Goal: Transaction & Acquisition: Purchase product/service

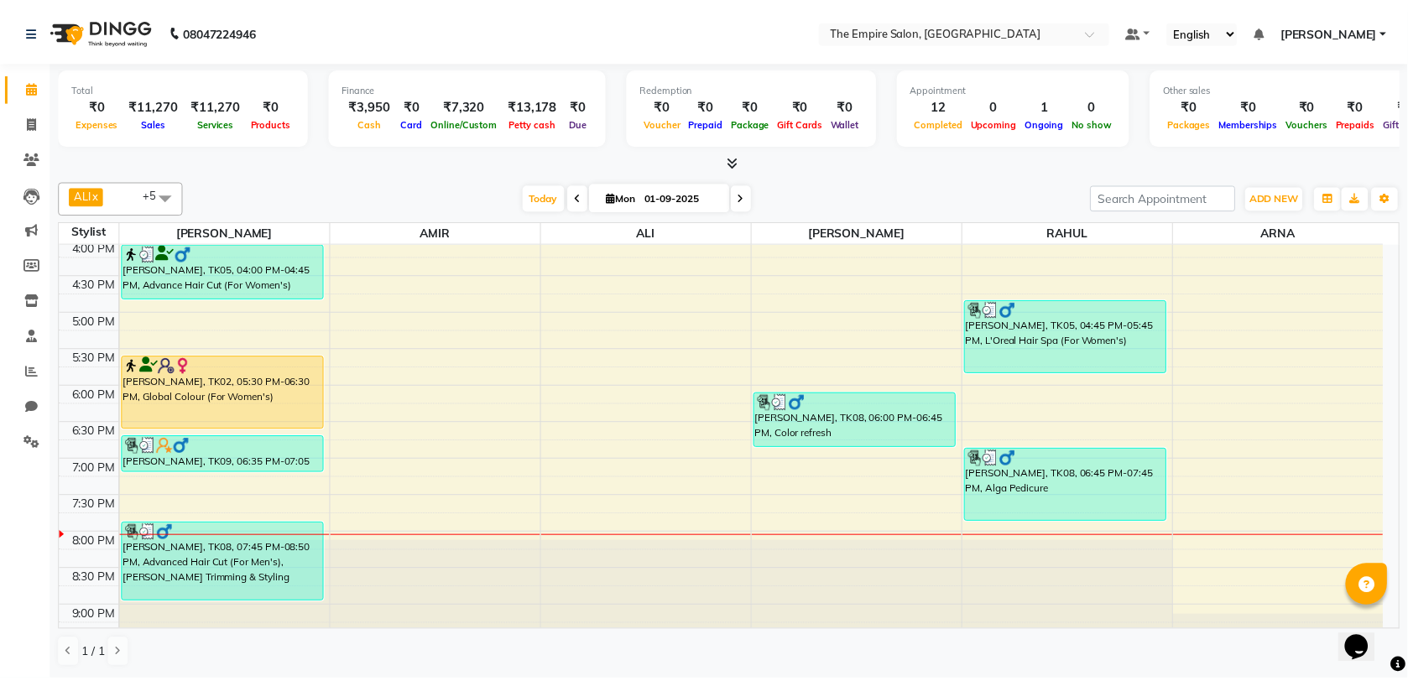
scroll to position [525, 0]
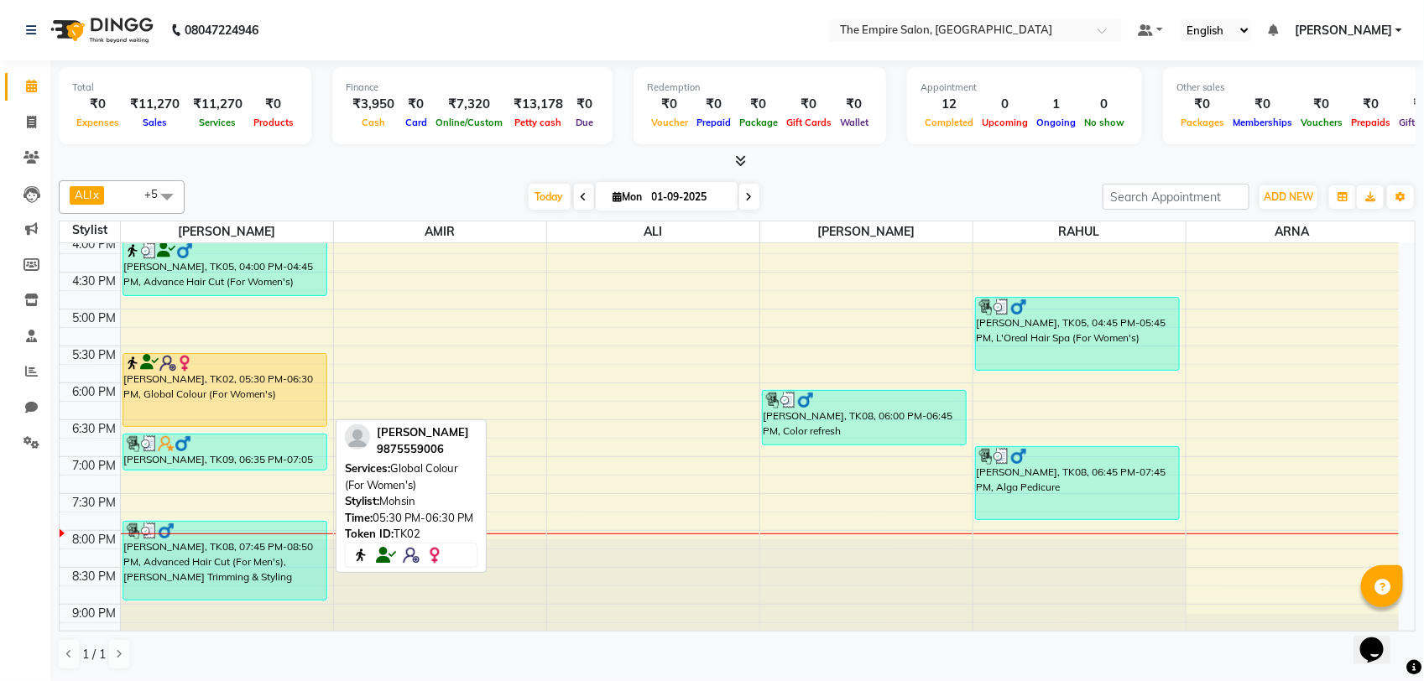
click at [197, 387] on div "[PERSON_NAME], TK02, 05:30 PM-06:30 PM, Global Colour (For Women's)" at bounding box center [225, 390] width 204 height 72
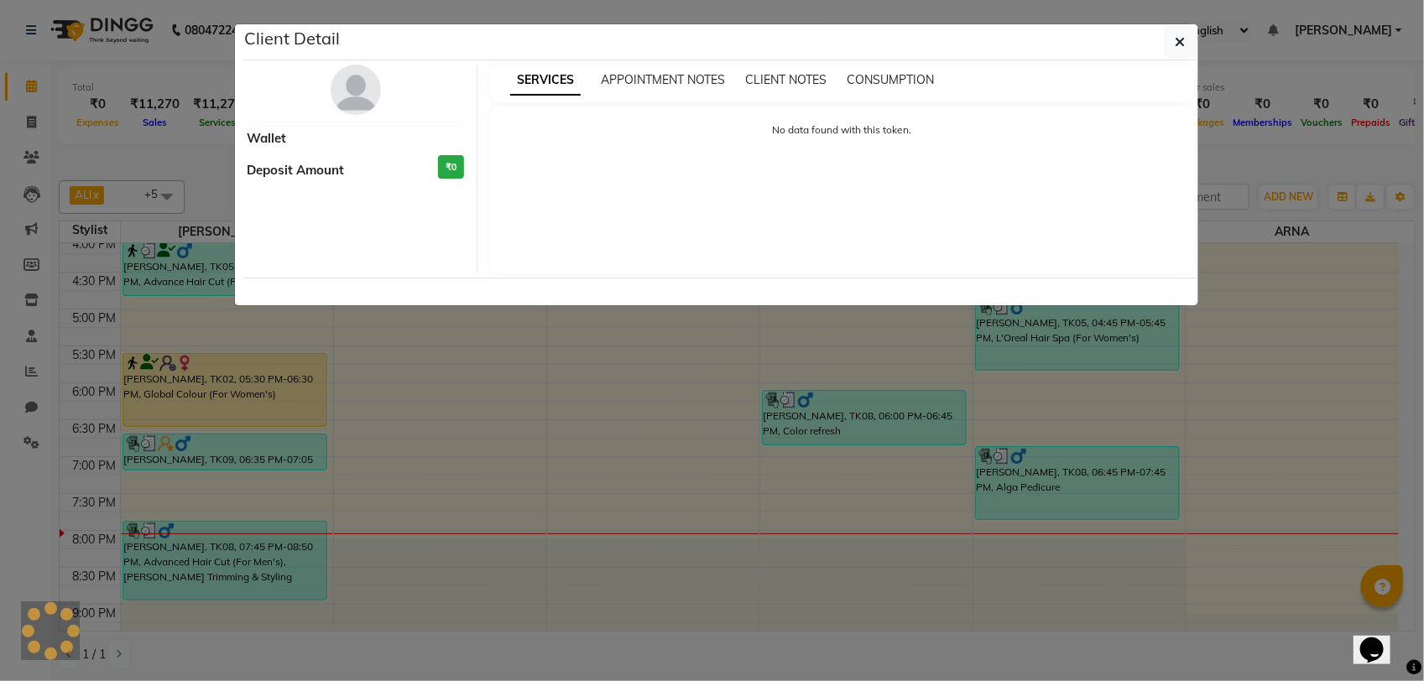
select select "1"
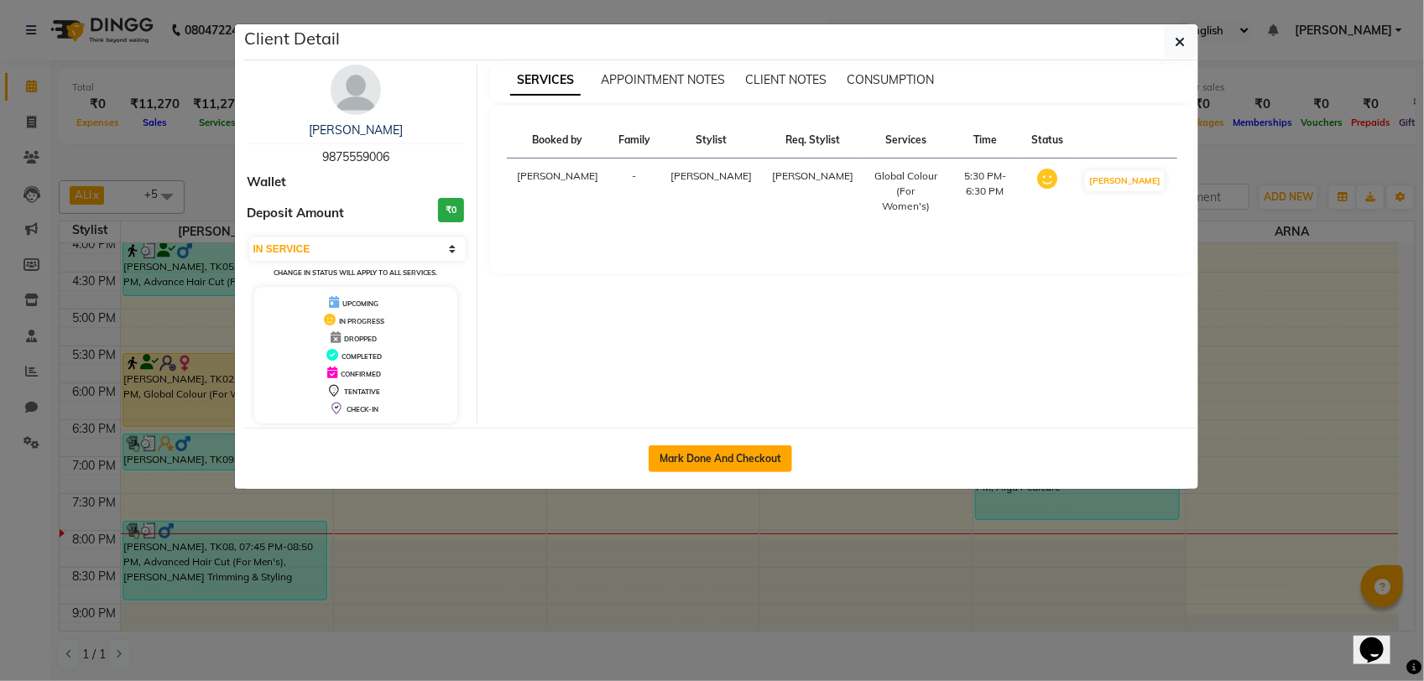
click at [737, 458] on button "Mark Done And Checkout" at bounding box center [721, 459] width 144 height 27
select select "service"
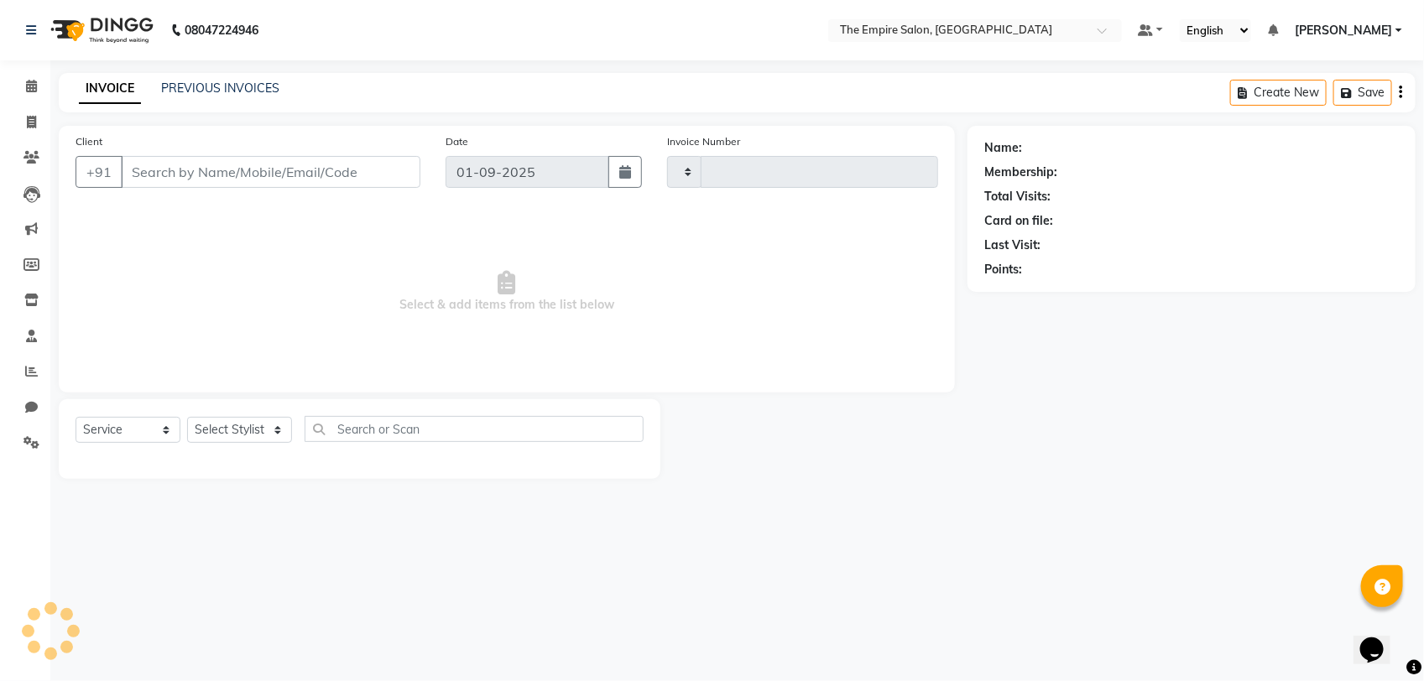
type input "1324"
select select "8221"
type input "9875559006"
select select "78686"
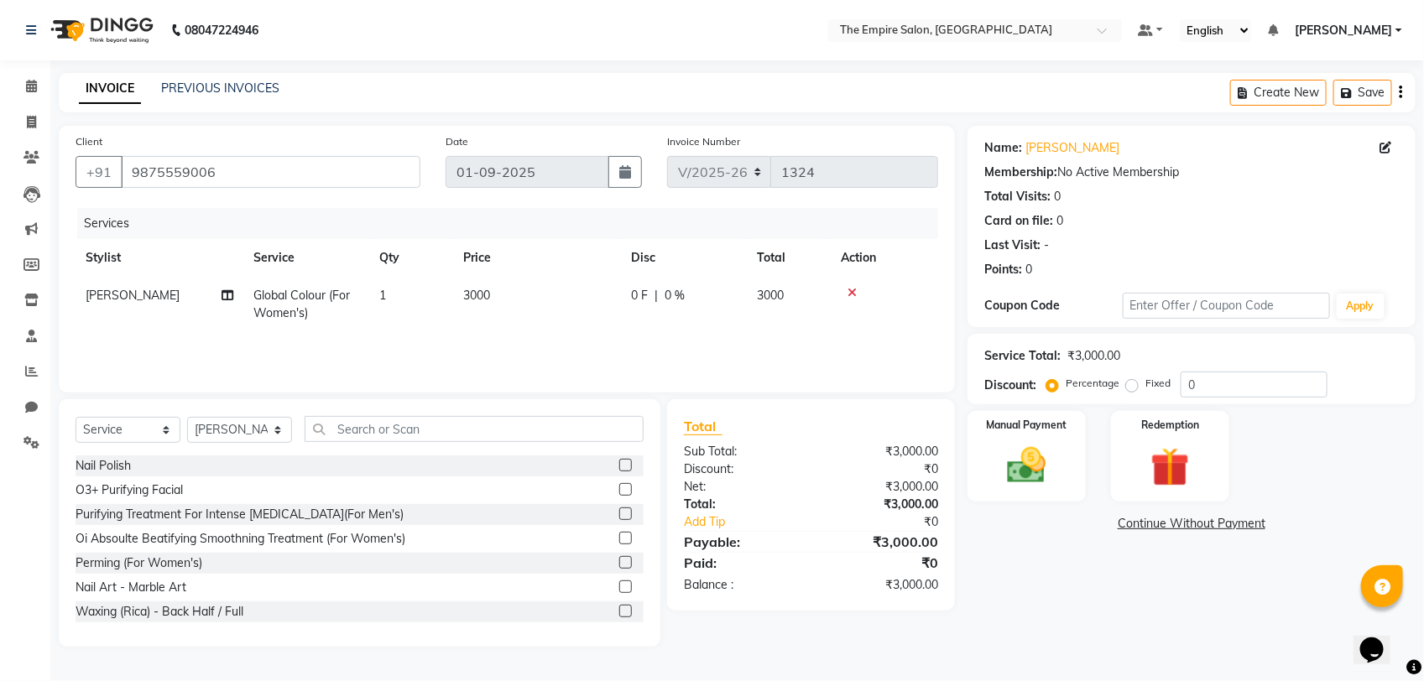
click at [488, 308] on td "3000" at bounding box center [537, 304] width 168 height 55
select select "78686"
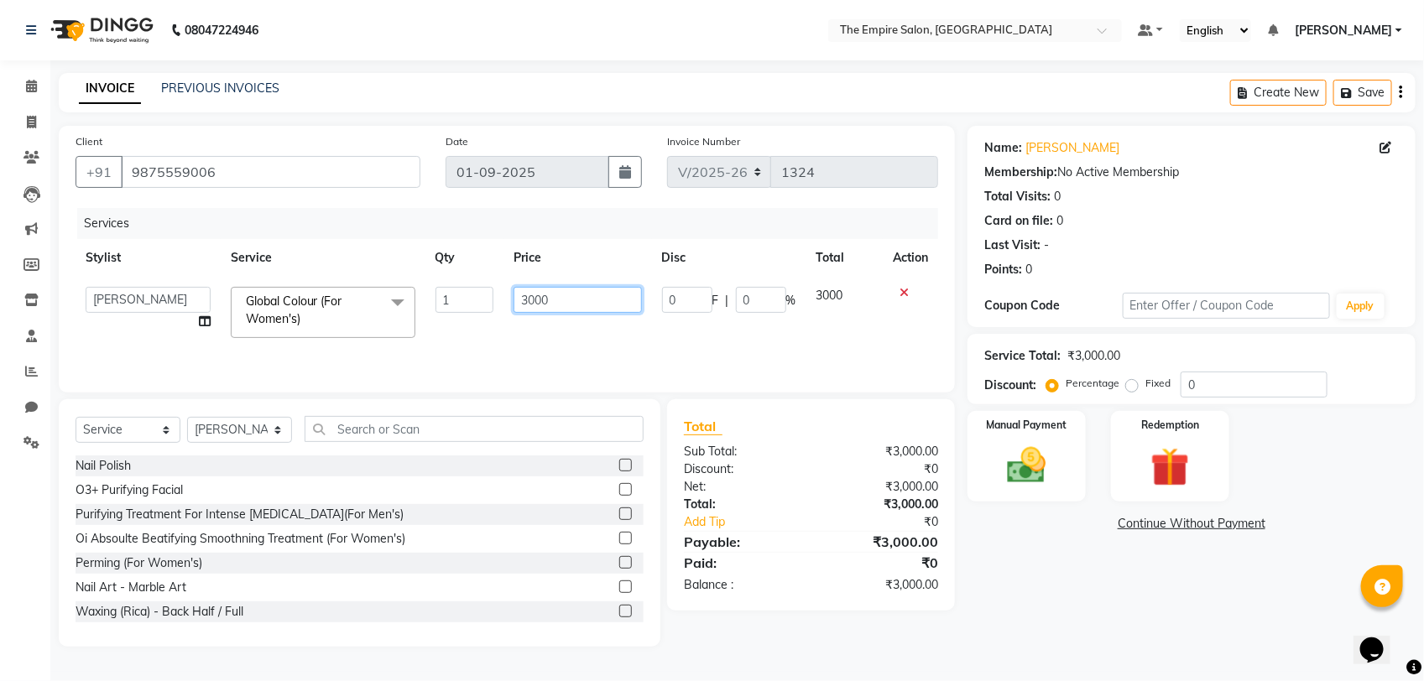
drag, startPoint x: 563, startPoint y: 290, endPoint x: 443, endPoint y: 384, distance: 152.4
click at [443, 384] on div "Client +91 9875559006 Date 01-09-2025 Invoice Number V/2025 V/2025-26 1324 Serv…" at bounding box center [507, 259] width 896 height 267
type input "5000"
click at [1155, 614] on div "Name: Anushka Sharma Membership: No Active Membership Total Visits: 0 Card on f…" at bounding box center [1198, 386] width 461 height 521
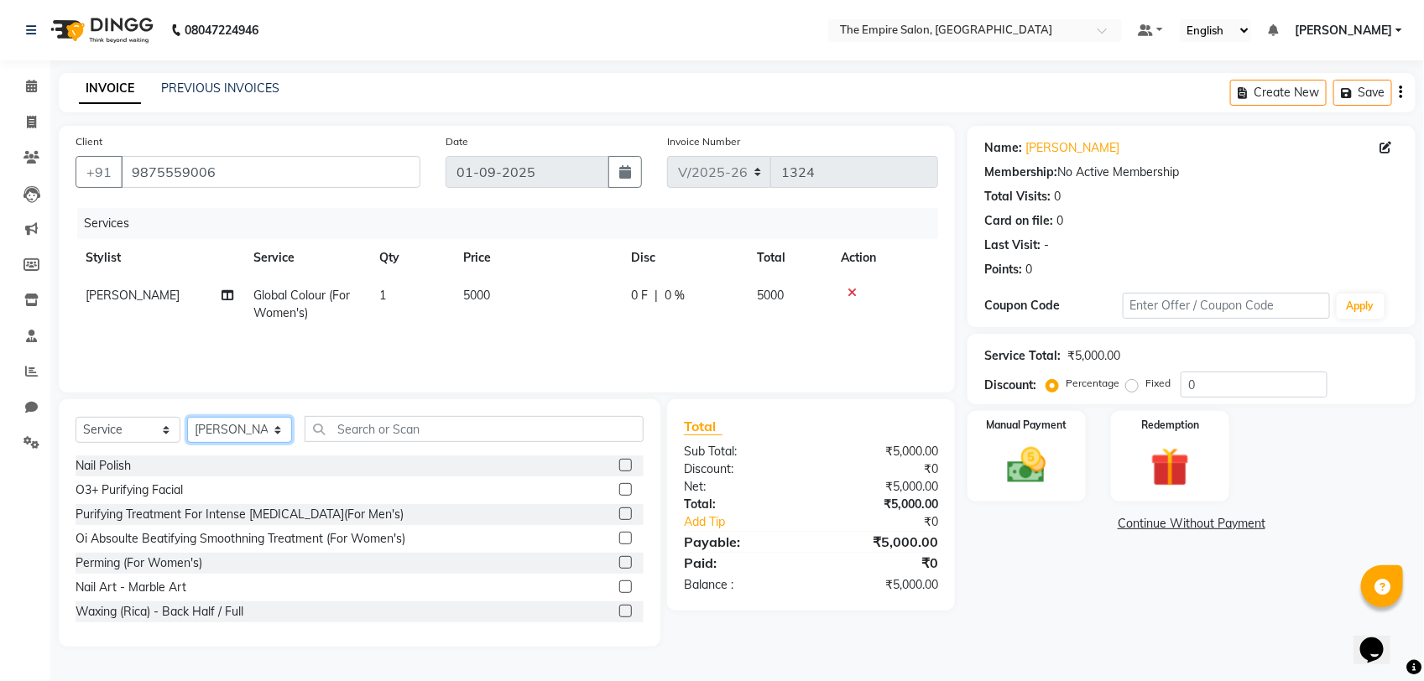
click at [238, 429] on select "Select Stylist ALI AMIR ANIKET ARNA BISWAJIT DHRUV MOHSIN NIBEDITA PRIYANKA PUJ…" at bounding box center [239, 430] width 105 height 26
select select "78689"
click at [187, 417] on select "Select Stylist ALI AMIR ANIKET ARNA BISWAJIT DHRUV MOHSIN NIBEDITA PRIYANKA PUJ…" at bounding box center [239, 430] width 105 height 26
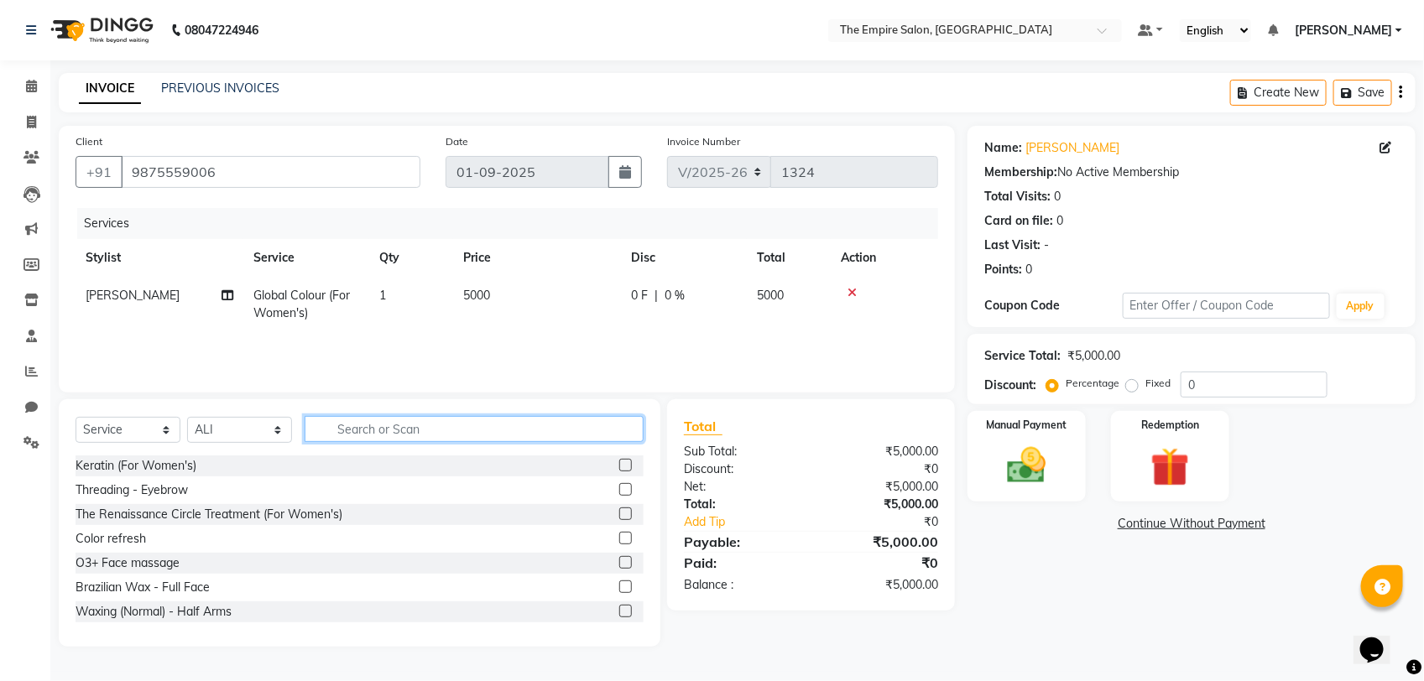
click at [484, 433] on input "text" at bounding box center [474, 429] width 339 height 26
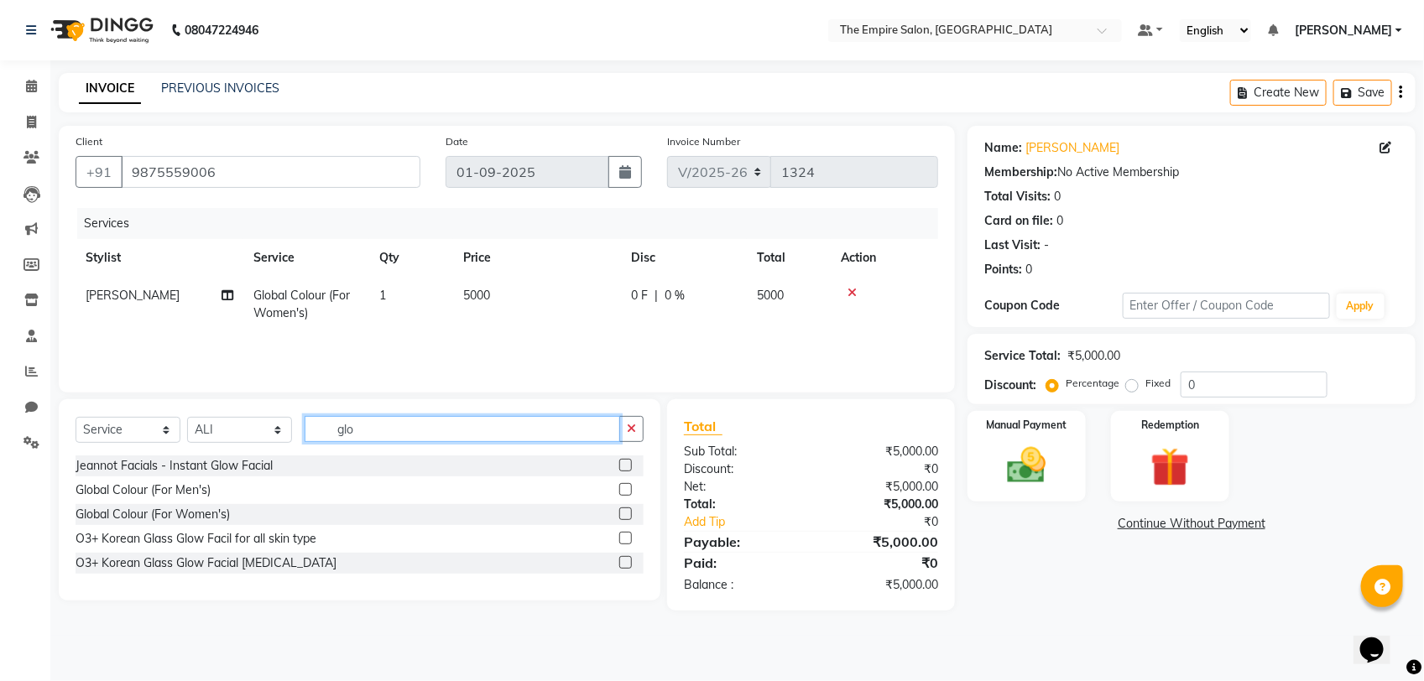
type input "glo"
click at [626, 510] on label at bounding box center [625, 514] width 13 height 13
click at [626, 510] on input "checkbox" at bounding box center [624, 514] width 11 height 11
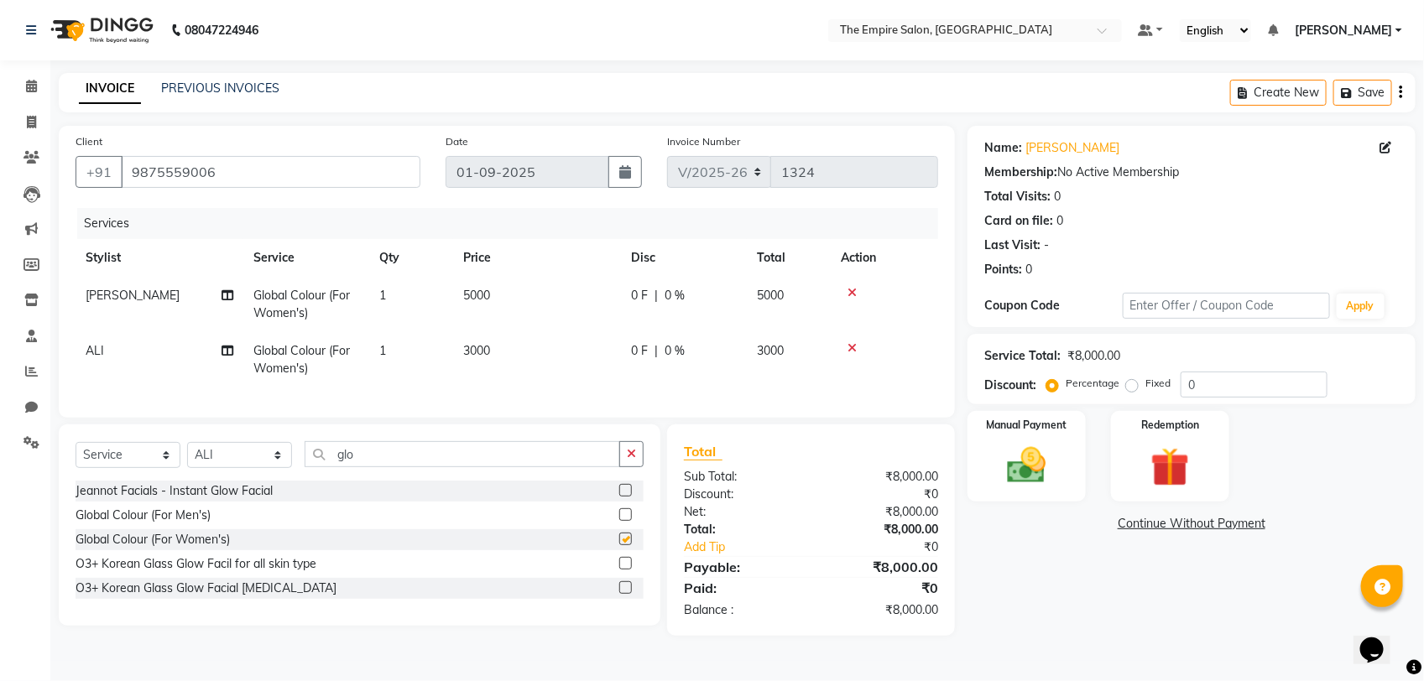
checkbox input "false"
click at [525, 292] on td "5000" at bounding box center [537, 304] width 168 height 55
select select "78686"
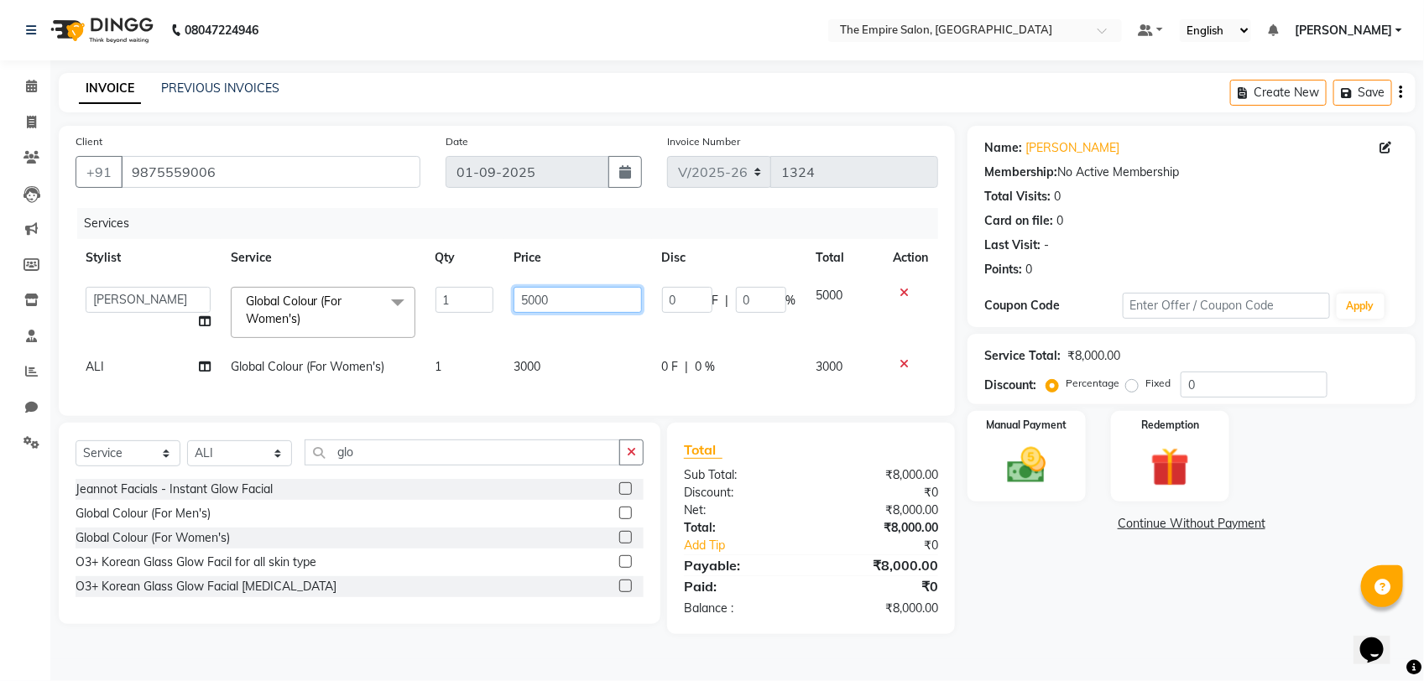
drag, startPoint x: 558, startPoint y: 291, endPoint x: 493, endPoint y: 332, distance: 76.9
click at [493, 332] on tr "ALI AMIR ANIKET ARNA BISWAJIT DHRUV MOHSIN NIBEDITA PRIYANKA PUJA RAHUL SAJID S…" at bounding box center [507, 312] width 863 height 71
type input "2500"
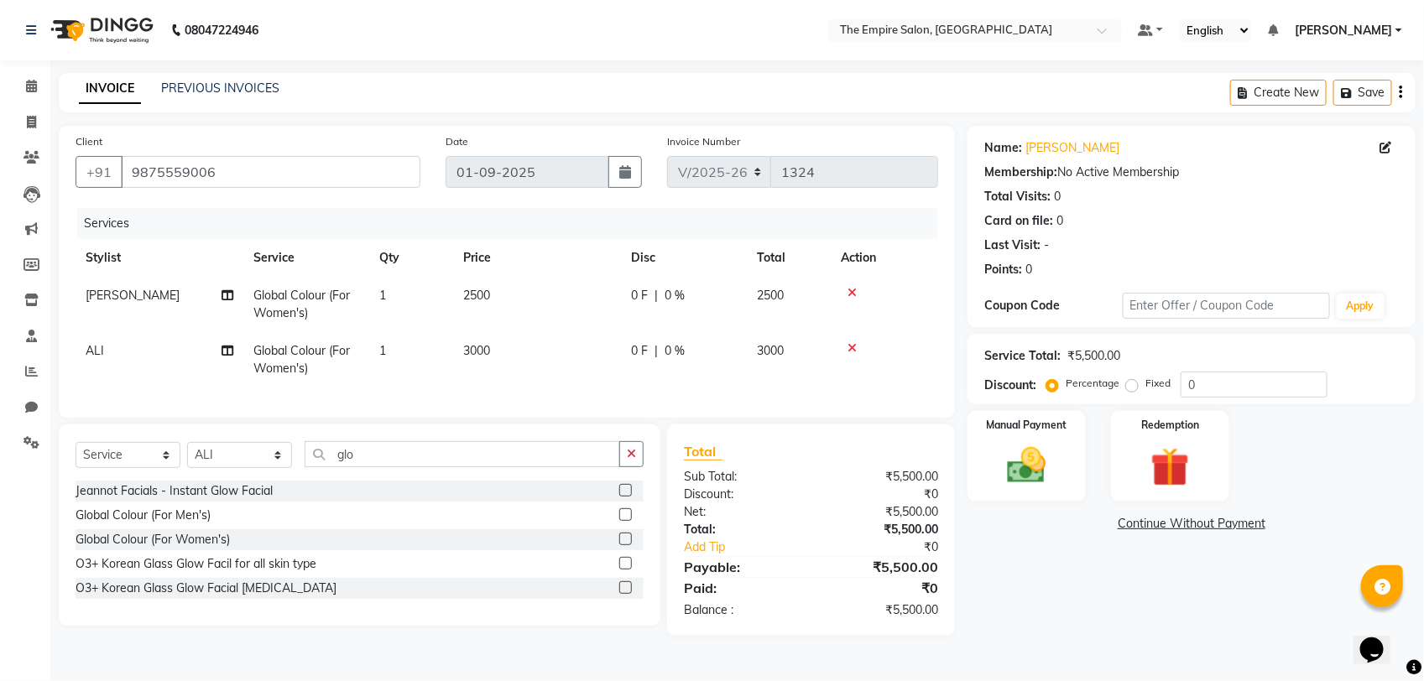
drag, startPoint x: 561, startPoint y: 376, endPoint x: 572, endPoint y: 372, distance: 11.7
click at [563, 375] on td "3000" at bounding box center [537, 359] width 168 height 55
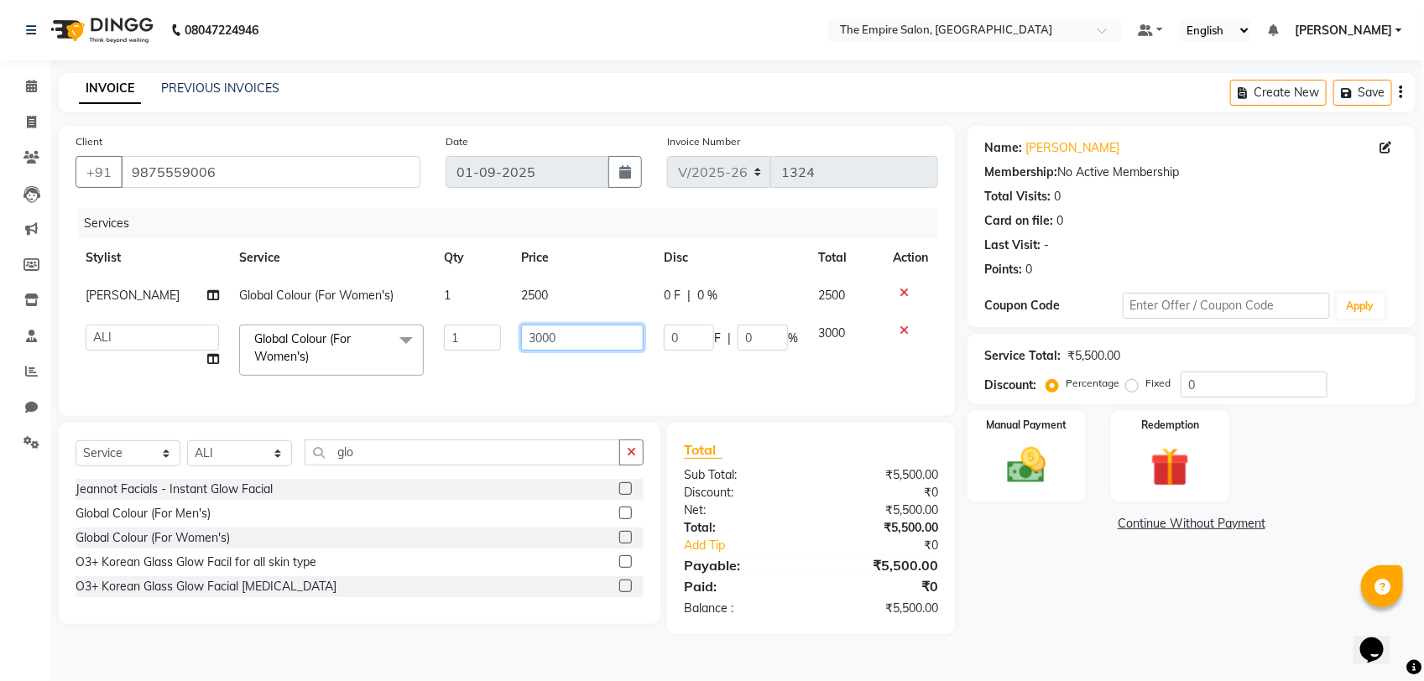
drag, startPoint x: 602, startPoint y: 342, endPoint x: 505, endPoint y: 376, distance: 102.2
click at [511, 376] on td "3000" at bounding box center [582, 350] width 143 height 71
type input "2500"
click at [1106, 619] on div "Name: Anushka Sharma Membership: No Active Membership Total Visits: 0 Card on f…" at bounding box center [1198, 380] width 461 height 509
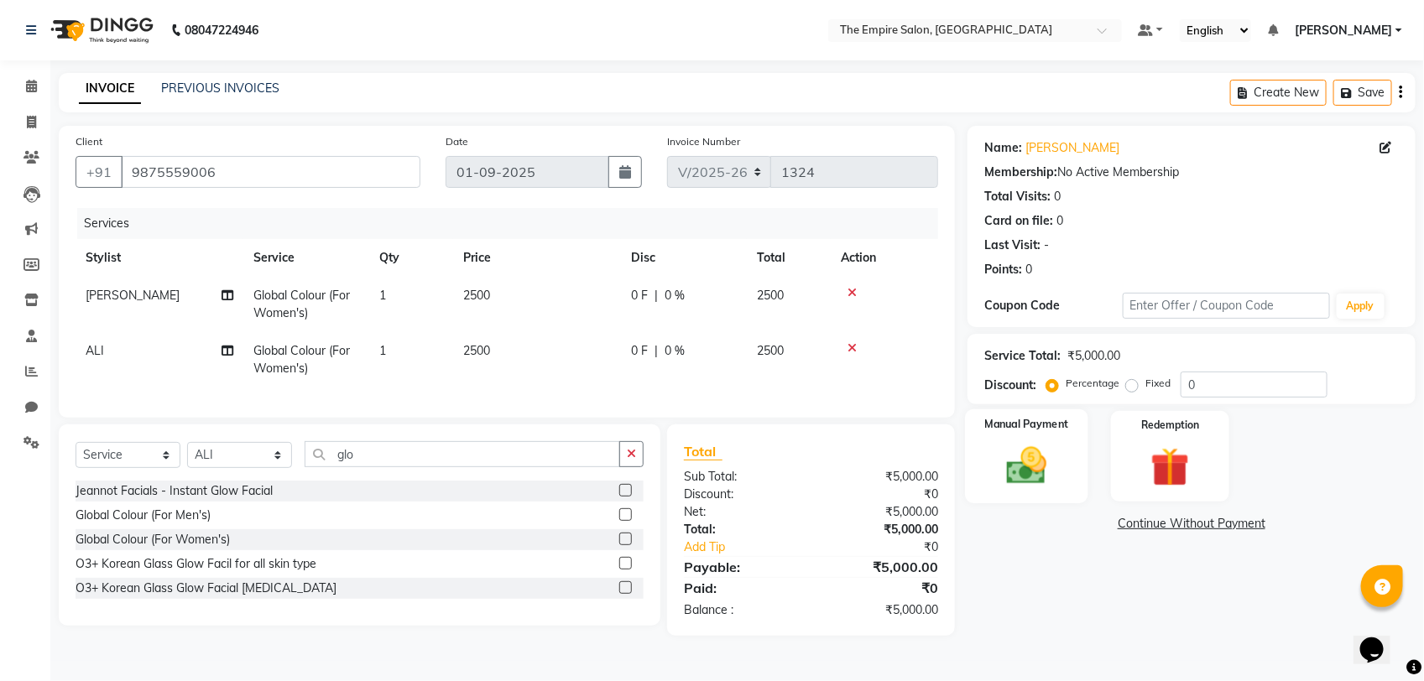
click at [1050, 470] on img at bounding box center [1027, 465] width 66 height 47
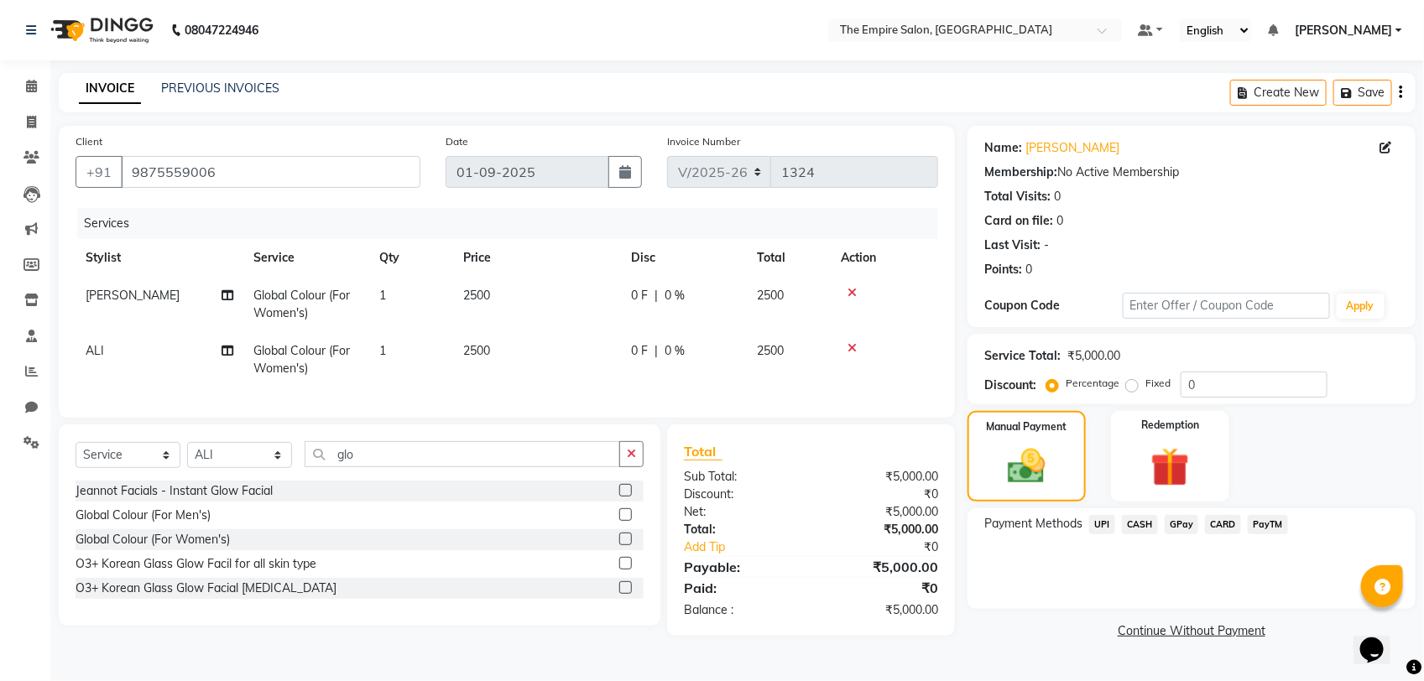
click at [1101, 520] on span "UPI" at bounding box center [1102, 524] width 26 height 19
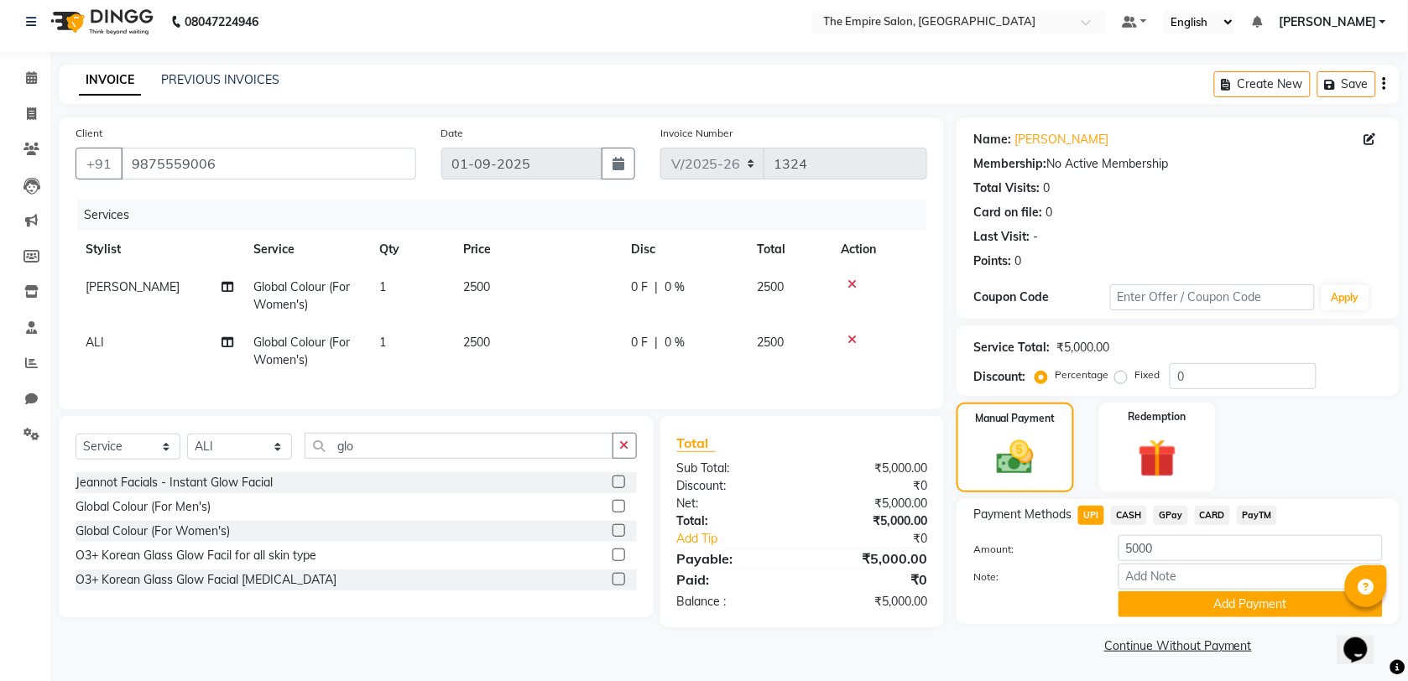
scroll to position [9, 0]
click at [1231, 603] on button "Add Payment" at bounding box center [1251, 604] width 264 height 26
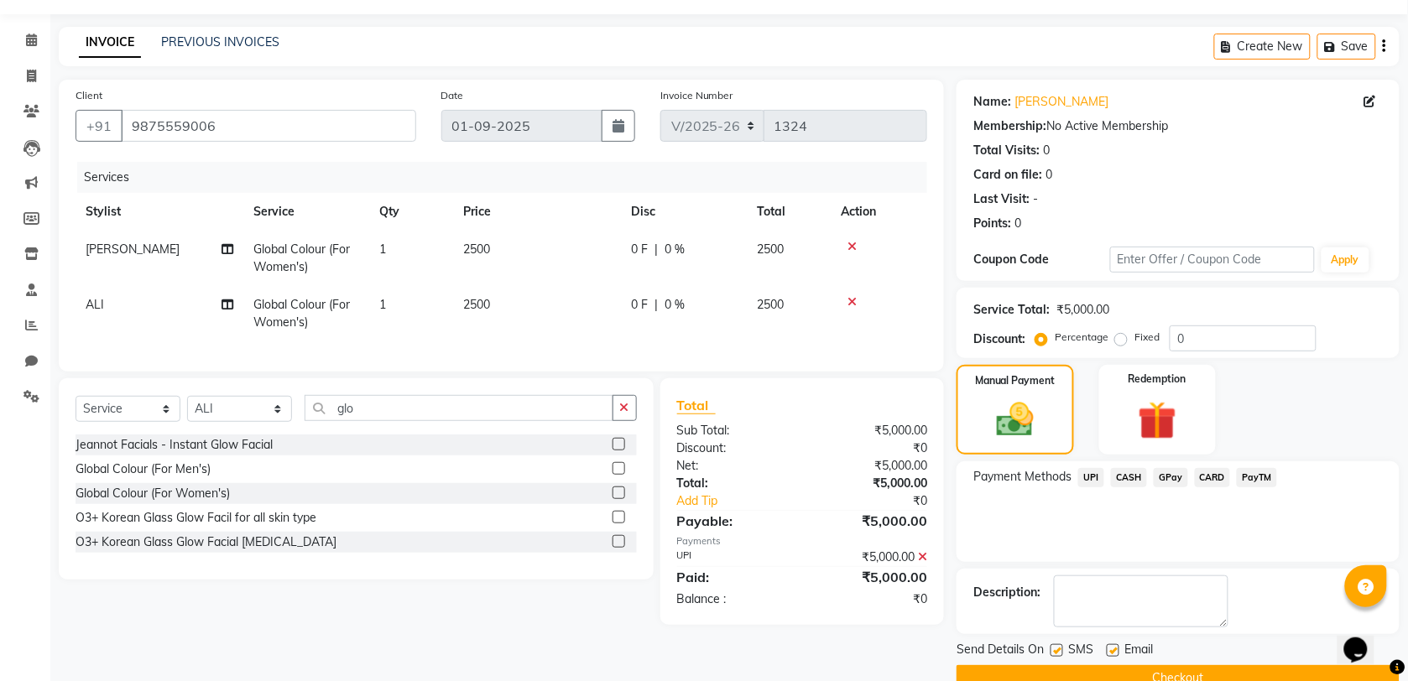
scroll to position [81, 0]
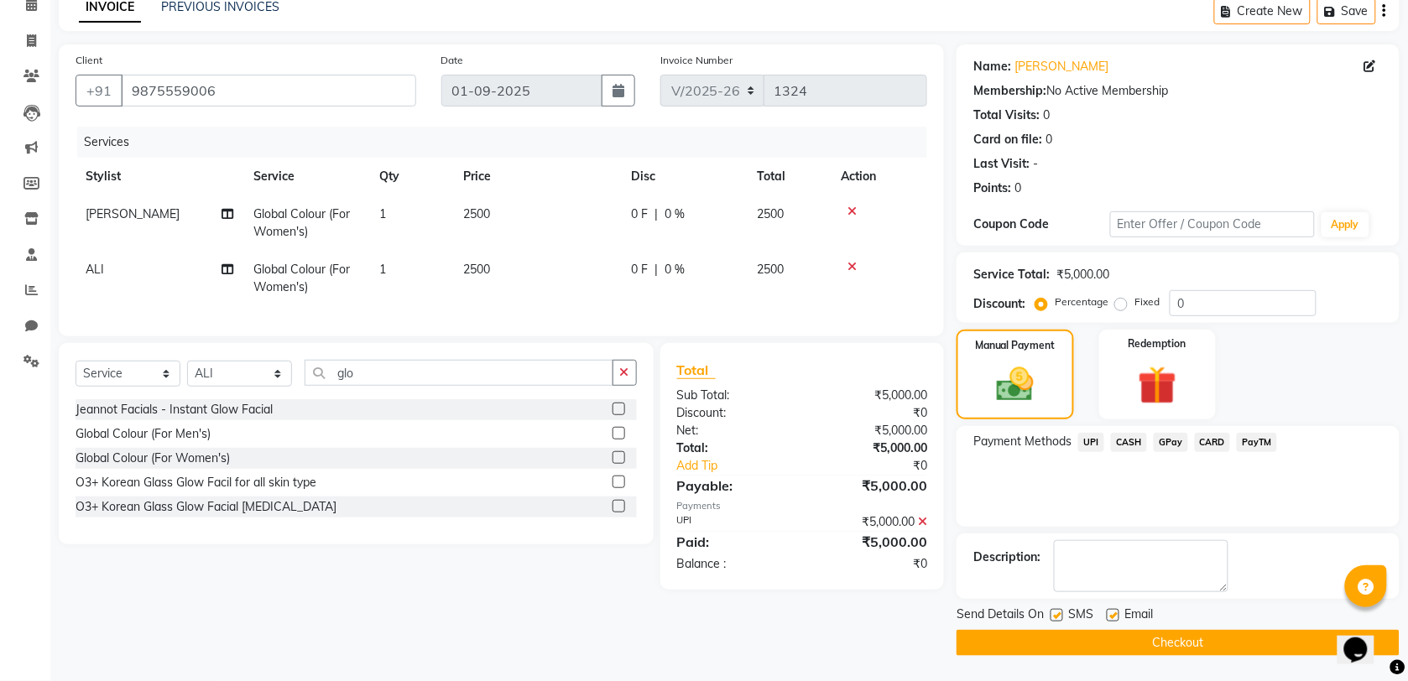
click at [1203, 645] on button "Checkout" at bounding box center [1178, 643] width 443 height 26
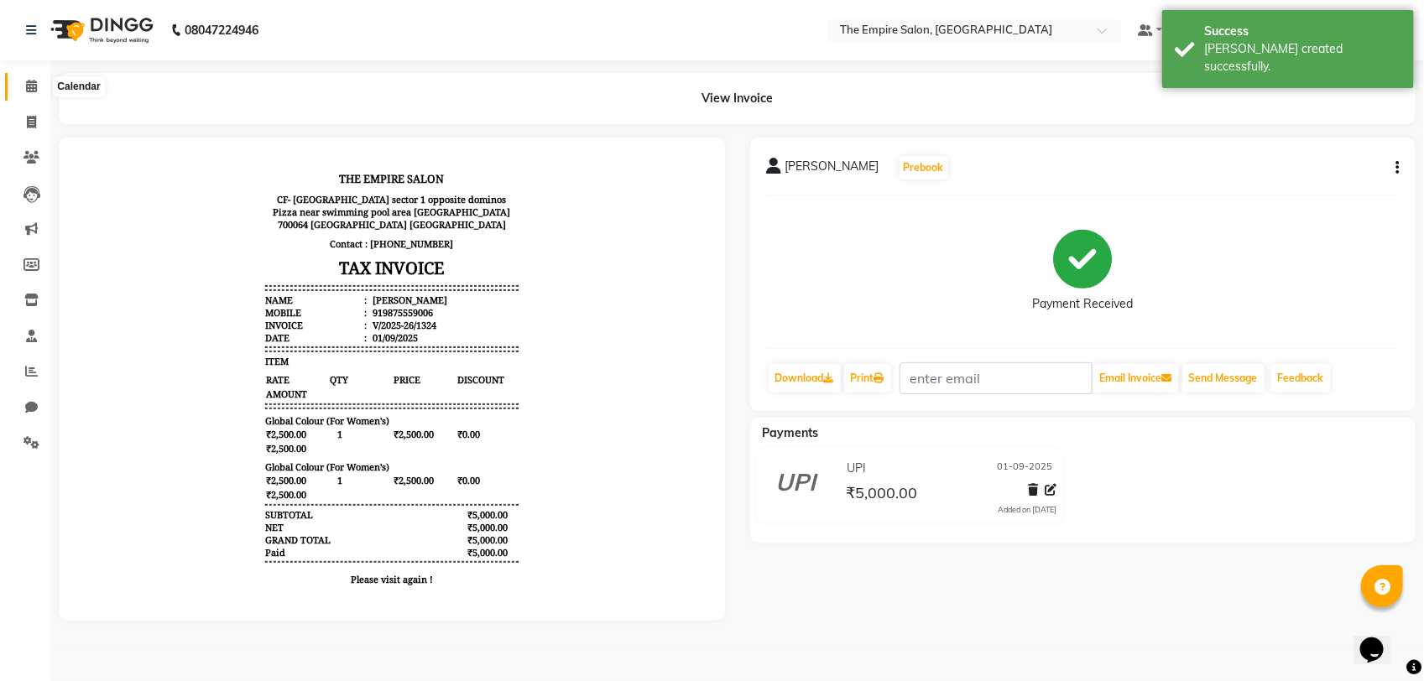
click at [32, 82] on icon at bounding box center [31, 86] width 11 height 13
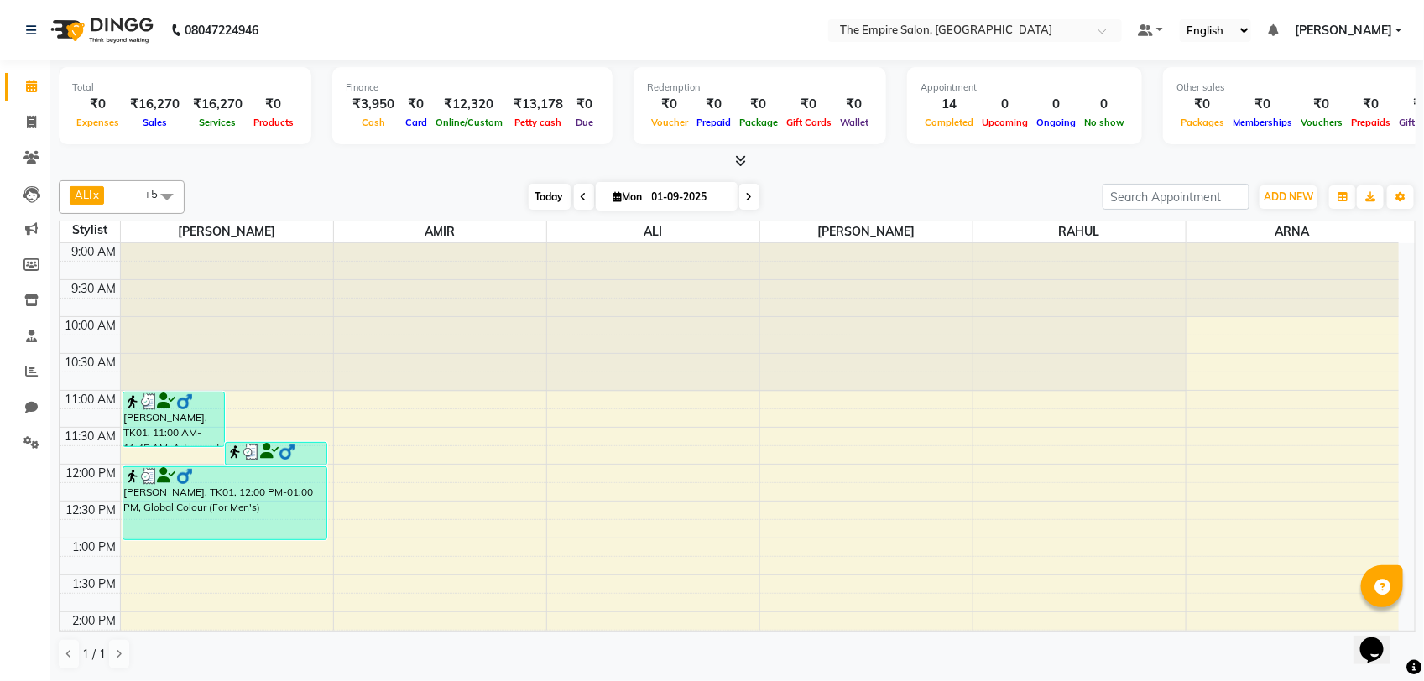
click at [550, 185] on span "Today" at bounding box center [550, 197] width 42 height 26
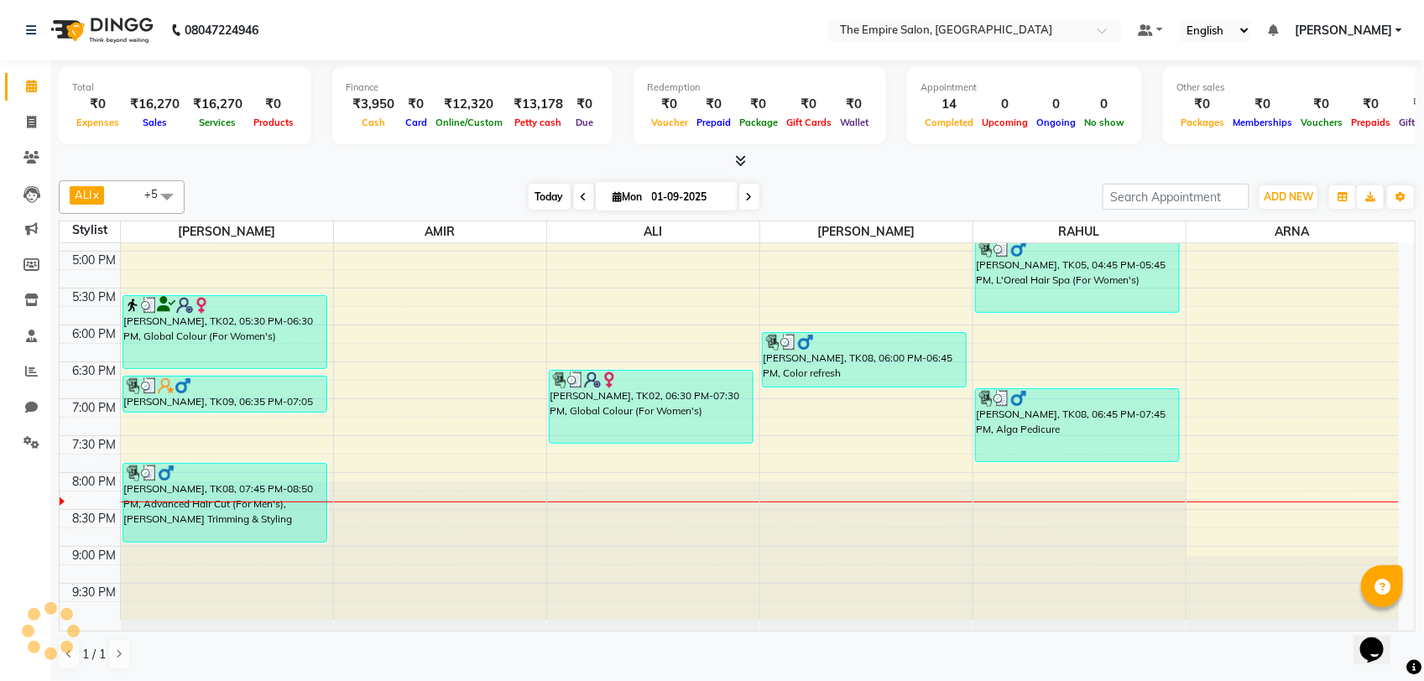
click at [546, 196] on span "Today" at bounding box center [550, 197] width 42 height 26
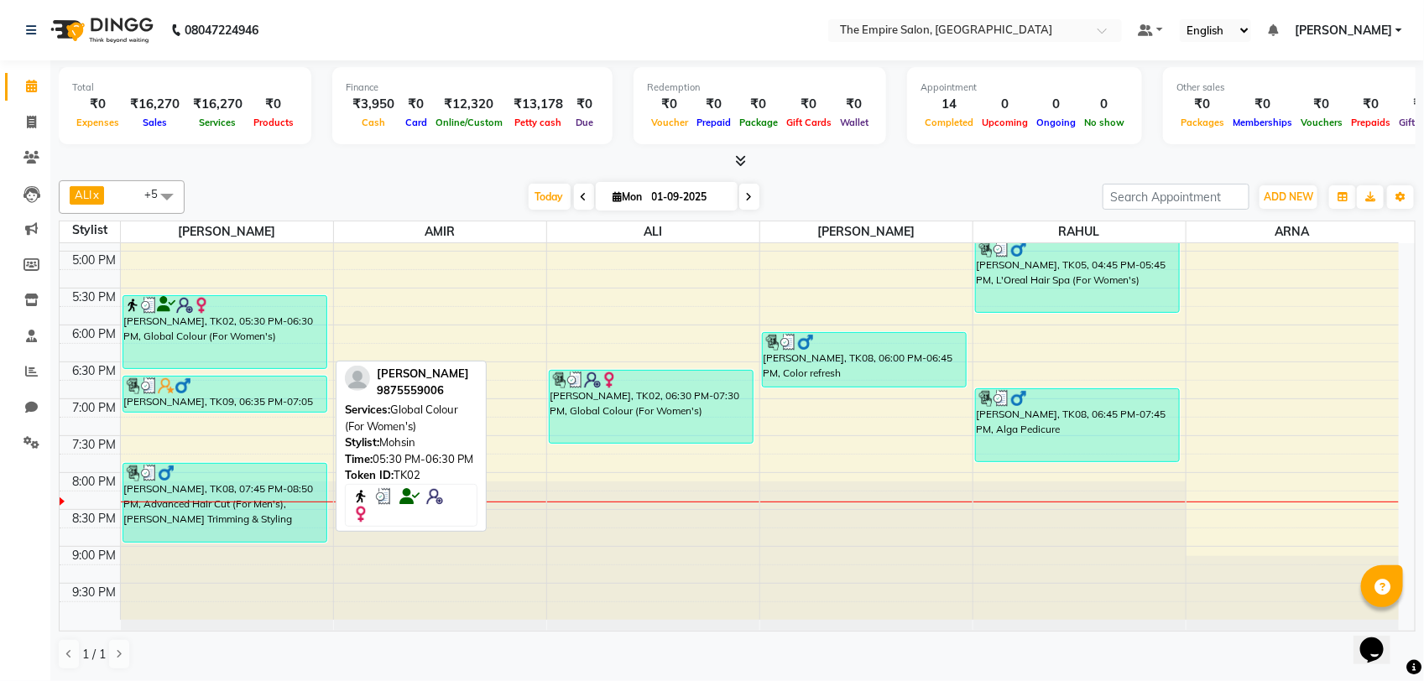
click at [267, 348] on div "[PERSON_NAME], TK02, 05:30 PM-06:30 PM, Global Colour (For Women's)" at bounding box center [225, 332] width 204 height 72
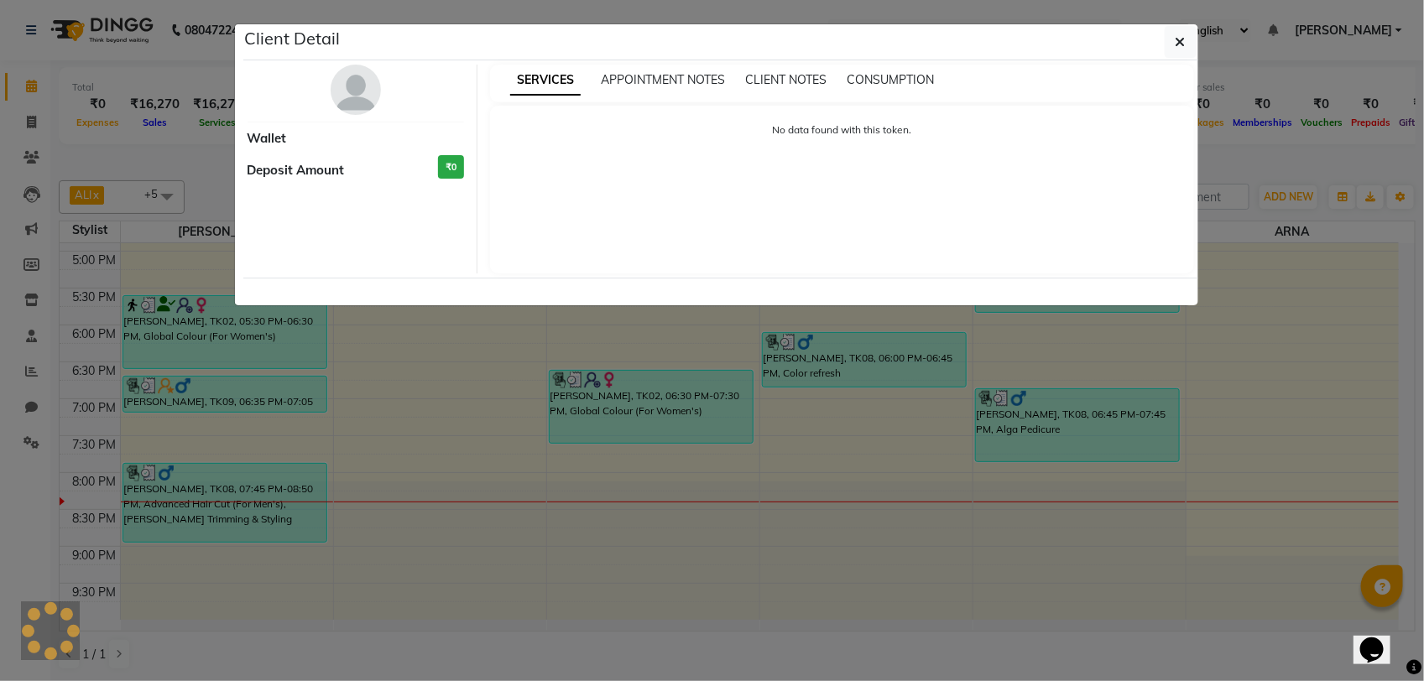
select select "3"
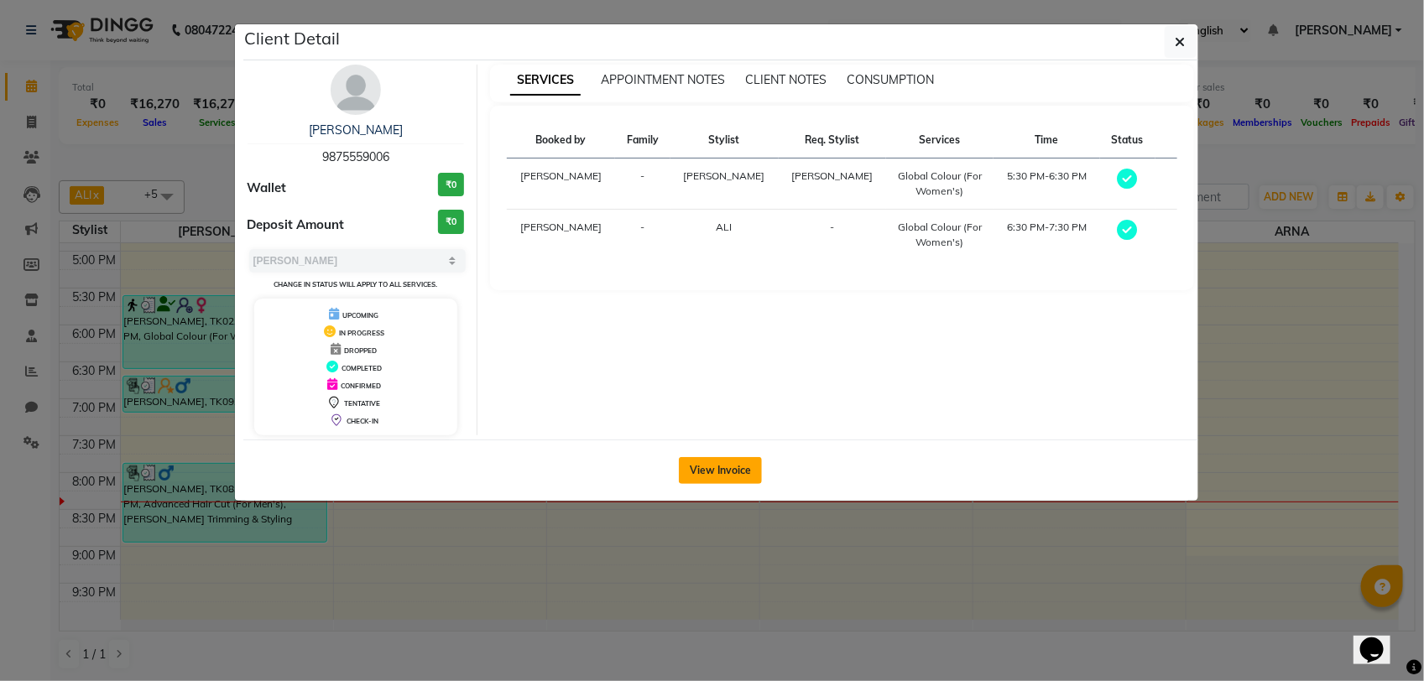
click at [702, 470] on button "View Invoice" at bounding box center [720, 470] width 83 height 27
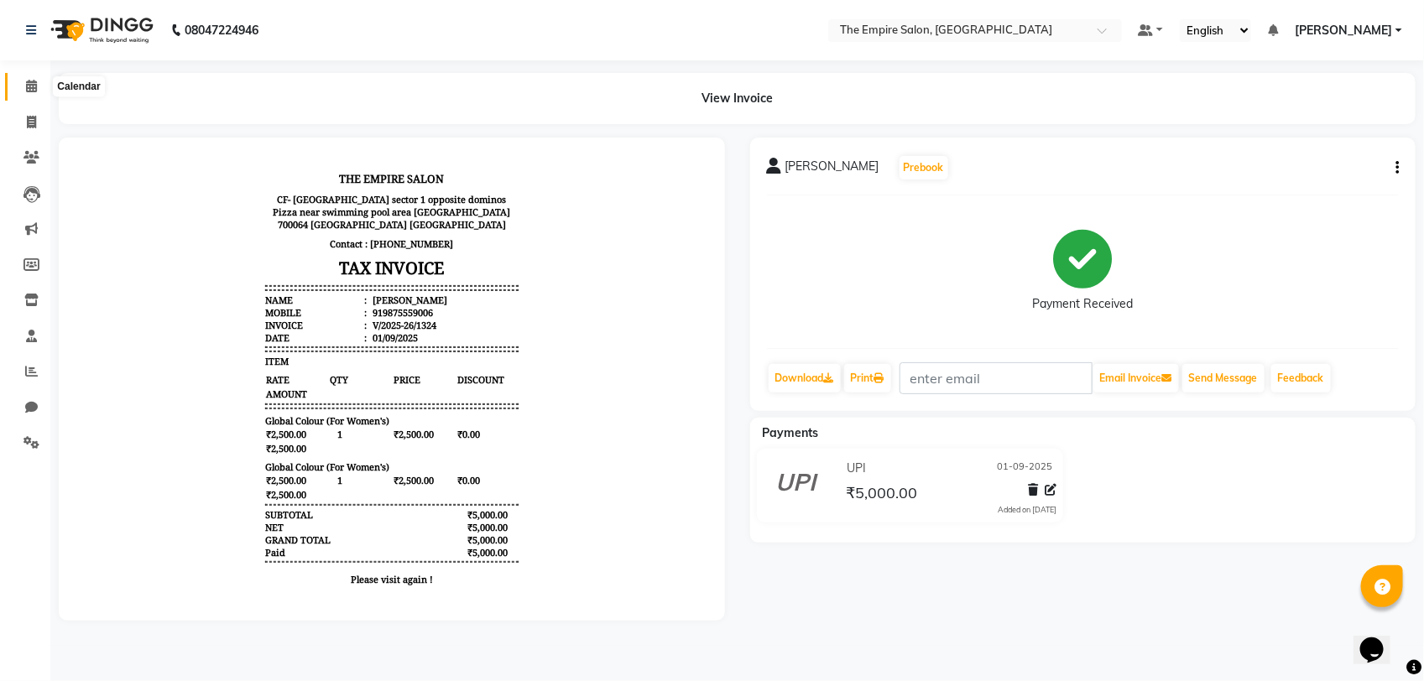
click at [28, 82] on icon at bounding box center [31, 86] width 11 height 13
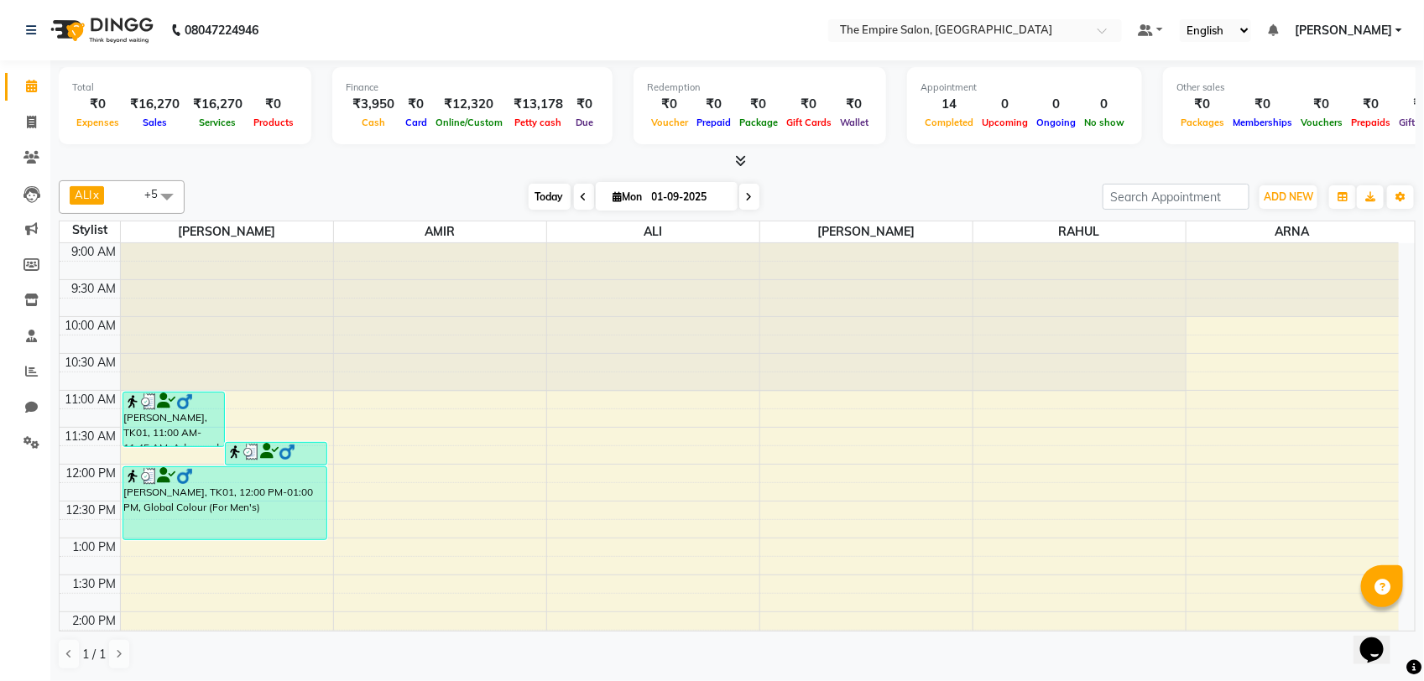
click at [531, 194] on span "Today" at bounding box center [550, 197] width 42 height 26
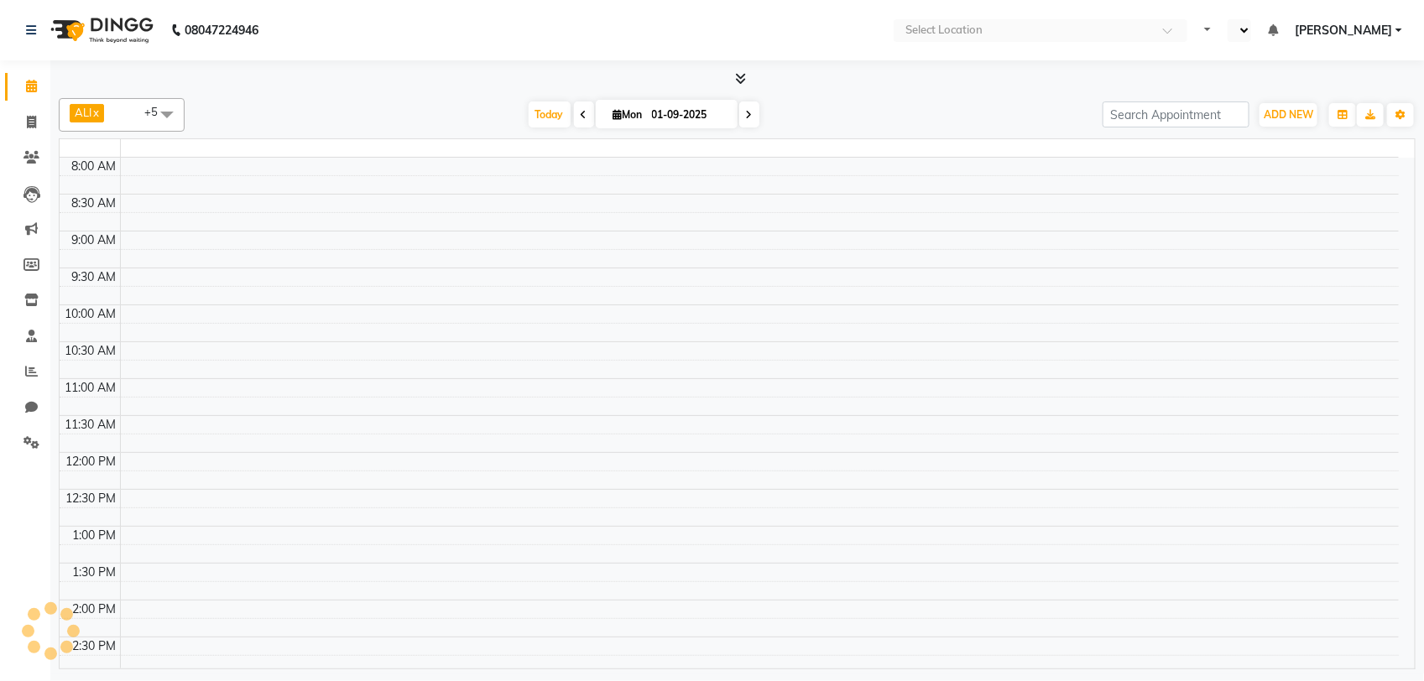
select select "en"
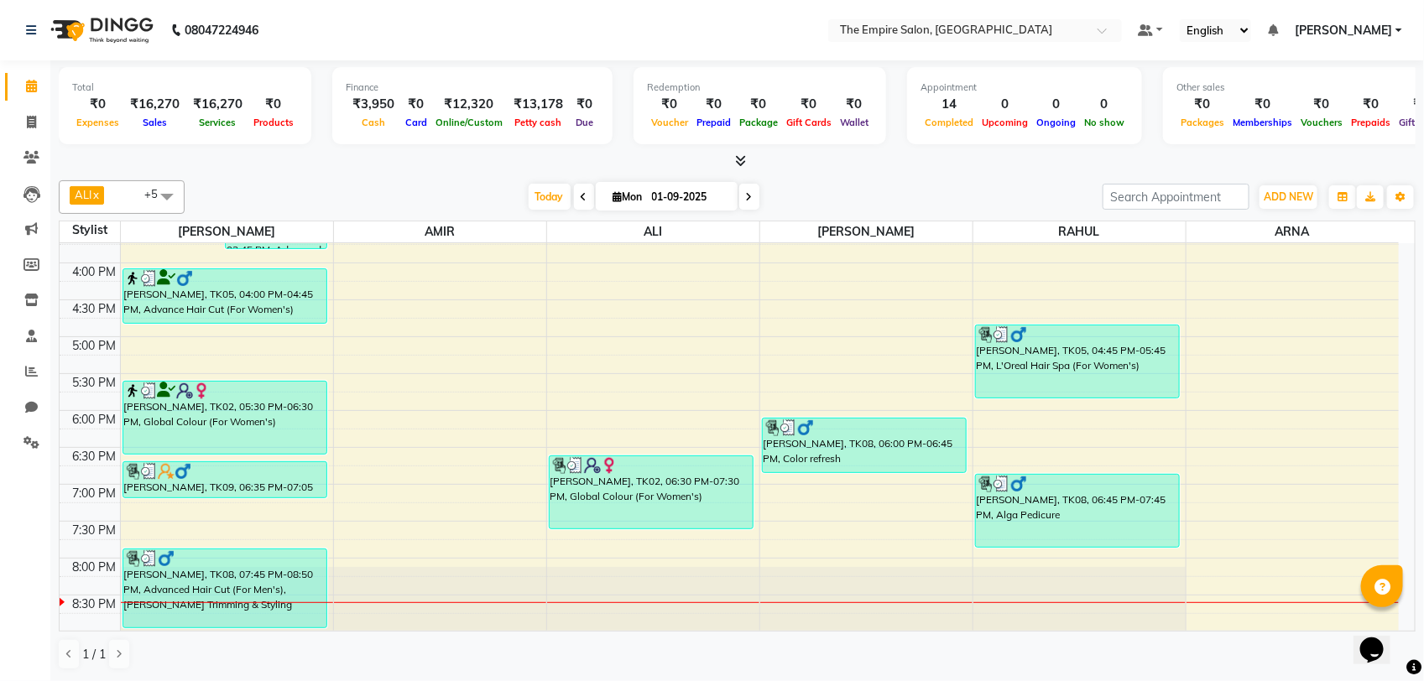
scroll to position [583, 0]
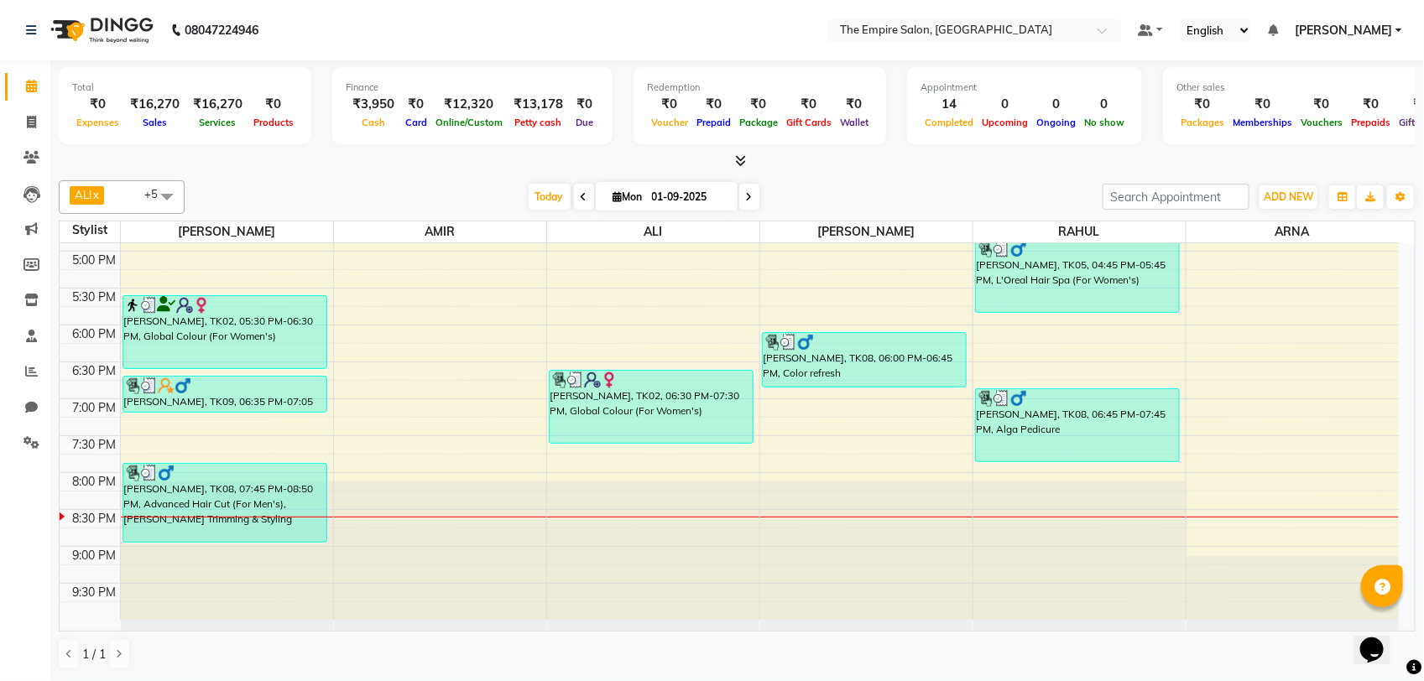
click at [741, 199] on span at bounding box center [749, 197] width 20 height 26
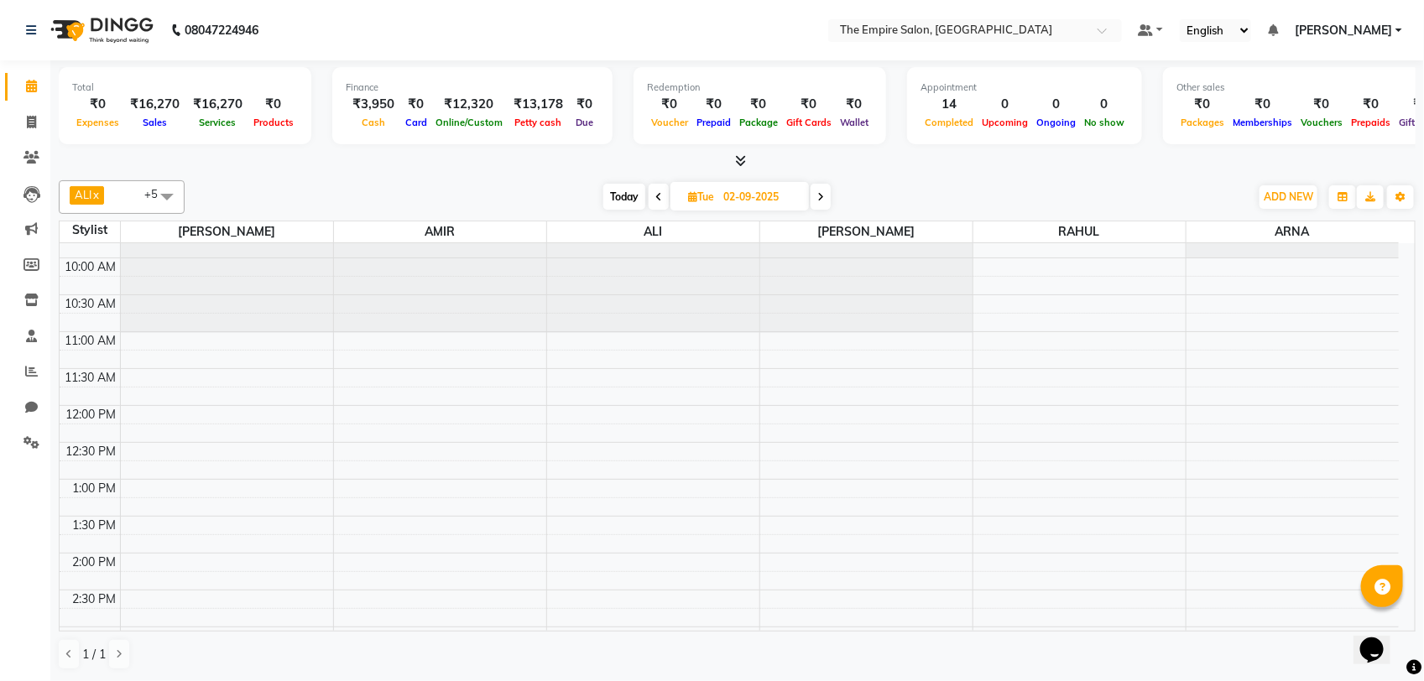
scroll to position [0, 0]
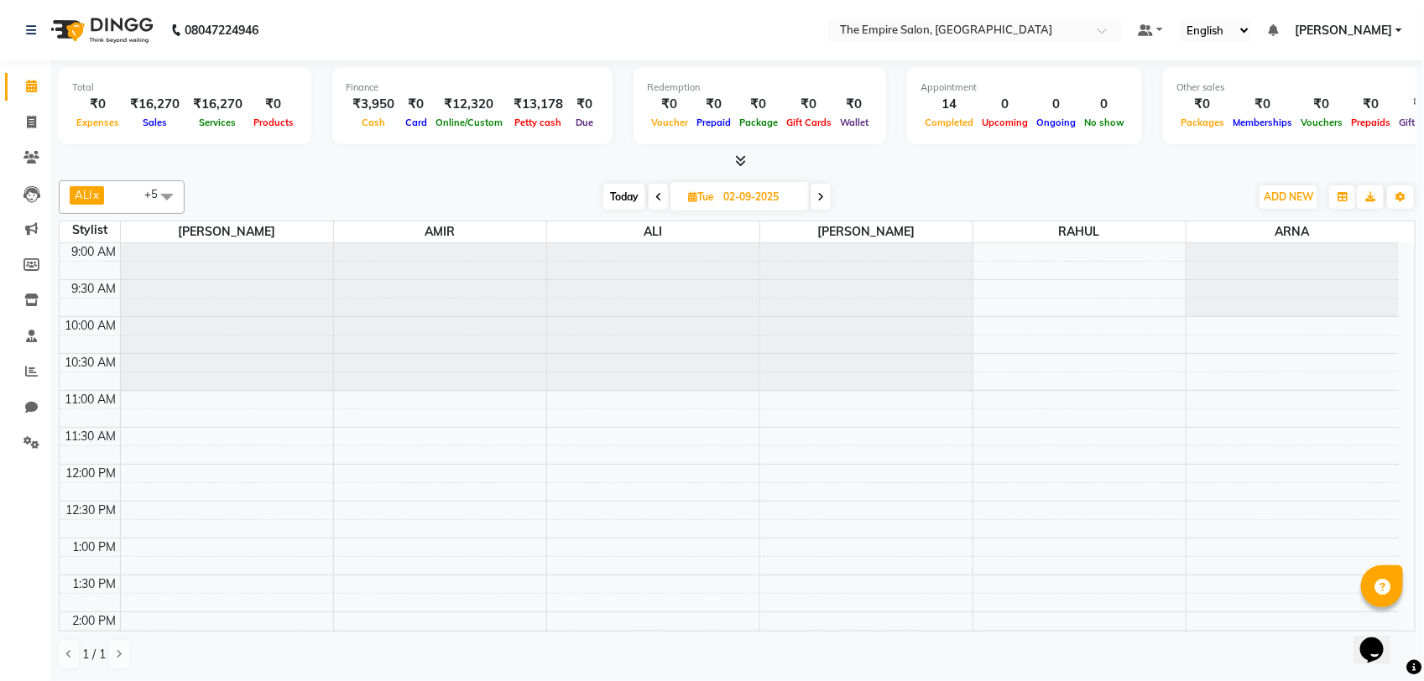
click at [823, 192] on icon at bounding box center [820, 197] width 7 height 10
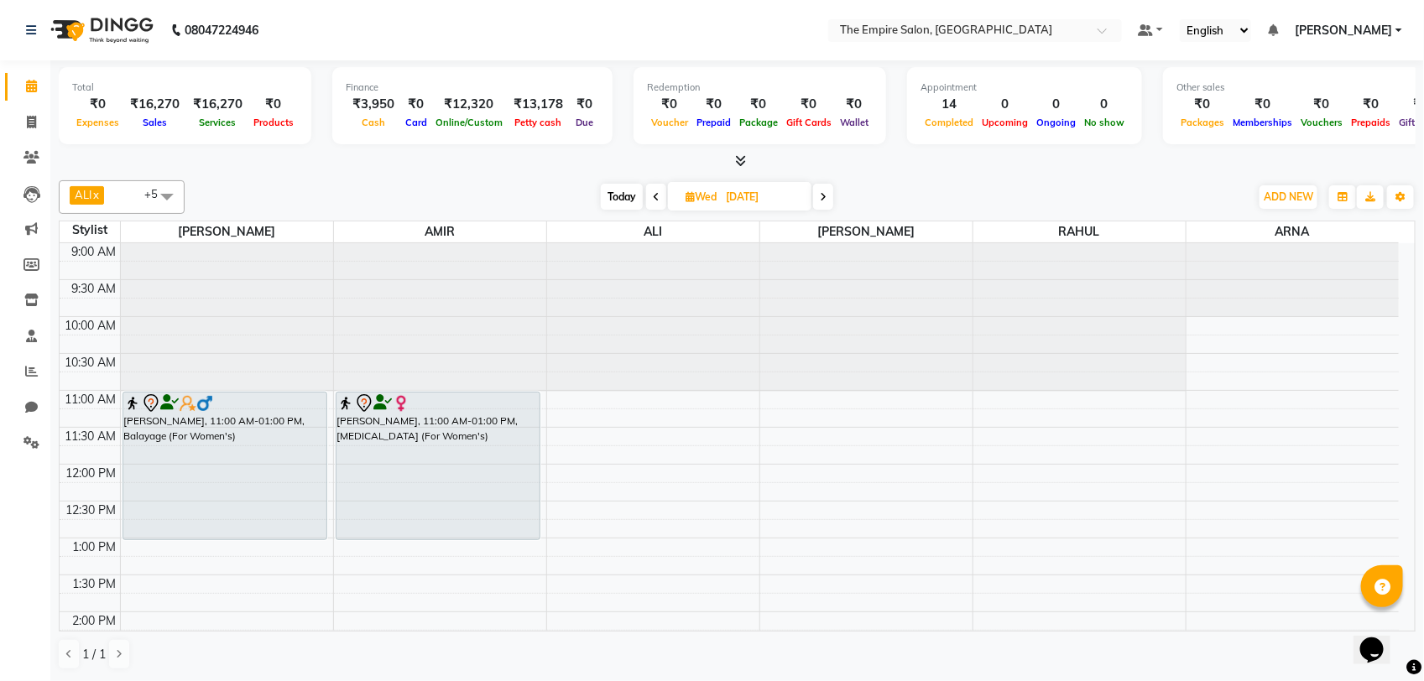
drag, startPoint x: 657, startPoint y: 202, endPoint x: 649, endPoint y: 229, distance: 28.1
click at [655, 202] on icon at bounding box center [656, 197] width 7 height 10
type input "02-09-2025"
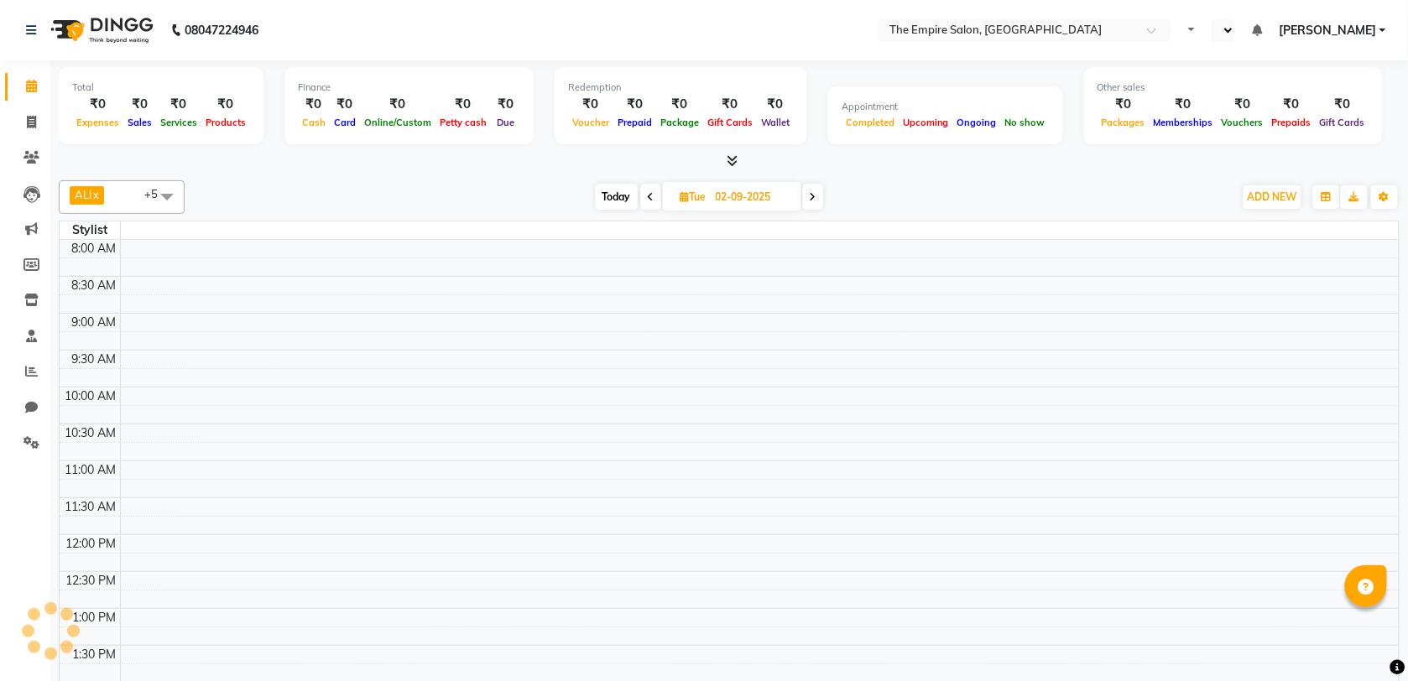
select select "en"
